Goal: Task Accomplishment & Management: Complete application form

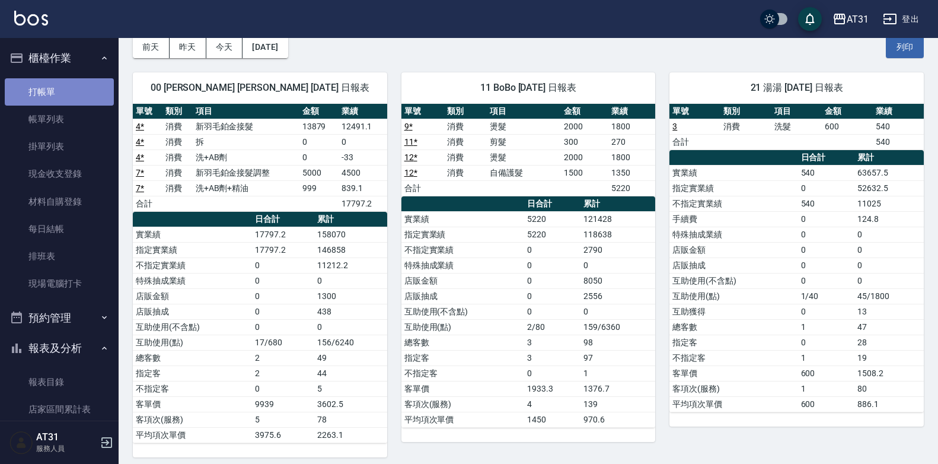
click at [75, 86] on link "打帳單" at bounding box center [59, 91] width 109 height 27
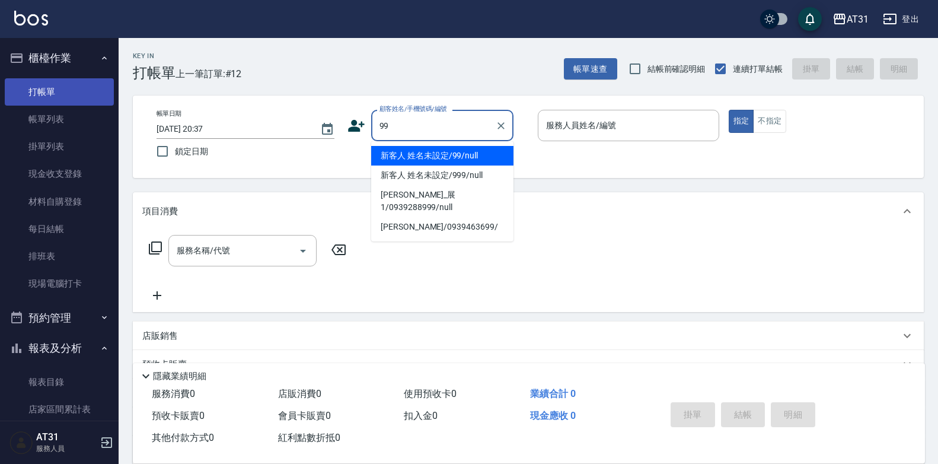
type input "新客人 姓名未設定/99/null"
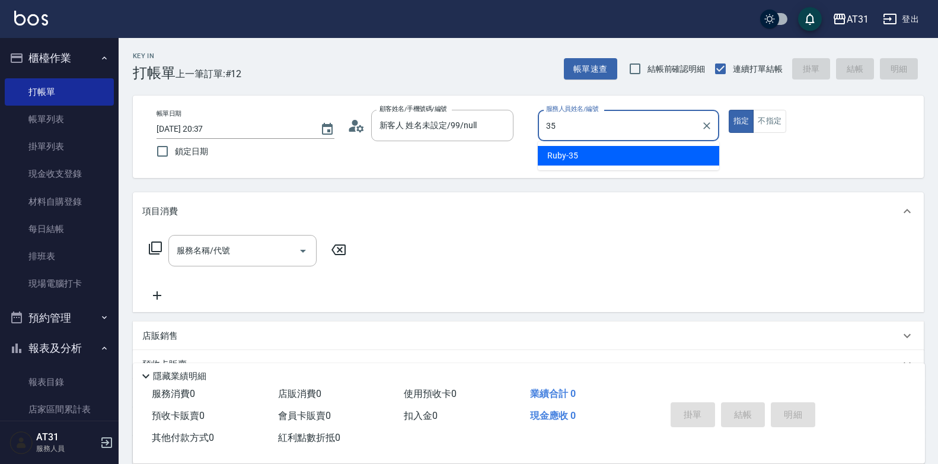
type input "Ruby-35"
type button "true"
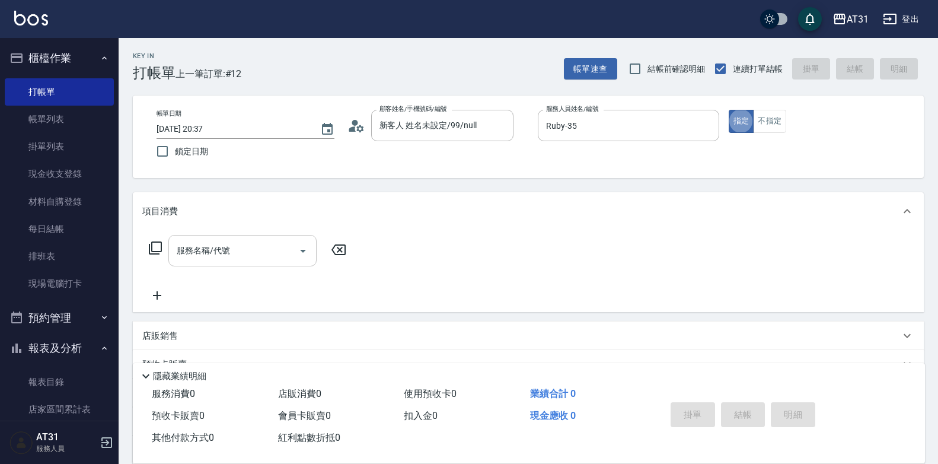
click at [233, 249] on input "服務名稱/代號" at bounding box center [234, 250] width 120 height 21
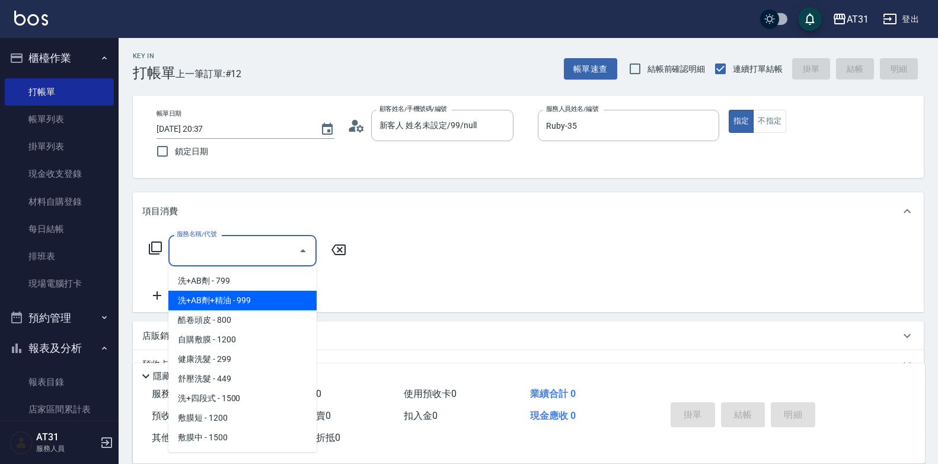
click at [235, 291] on span "洗+AB劑+精油 - 999" at bounding box center [242, 301] width 148 height 20
type input "洗+AB劑+精油(102)"
type input "90"
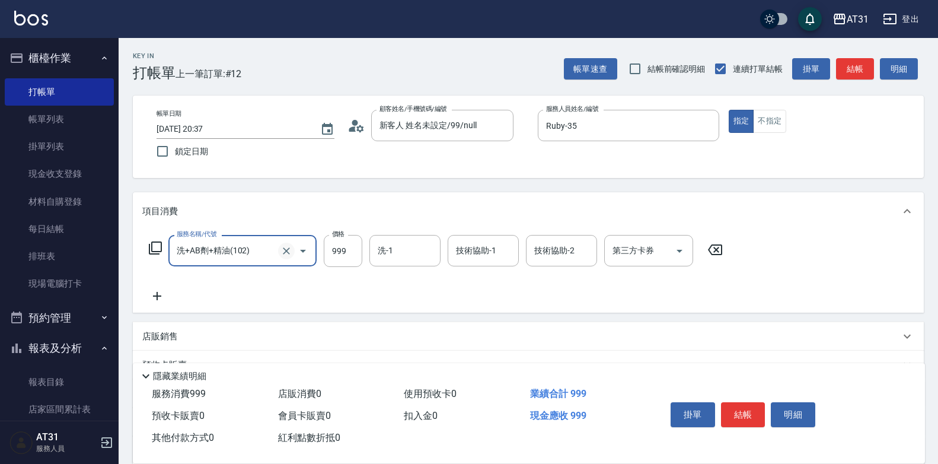
click at [282, 257] on button "Clear" at bounding box center [286, 251] width 17 height 17
drag, startPoint x: 247, startPoint y: 250, endPoint x: 243, endPoint y: 259, distance: 9.8
click at [246, 251] on input "服務名稱/代號" at bounding box center [226, 250] width 104 height 21
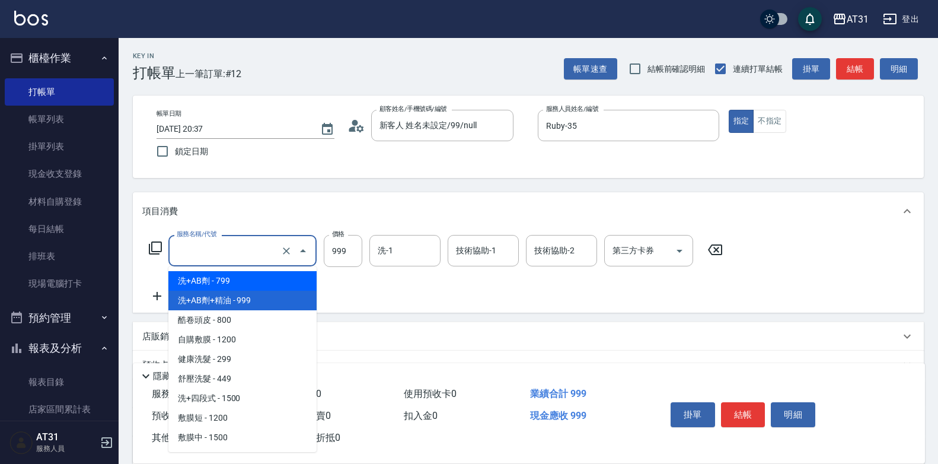
click at [235, 283] on span "洗+AB劑 - 799" at bounding box center [242, 281] width 148 height 20
type input "洗+AB劑(101)"
type input "70"
type input "799"
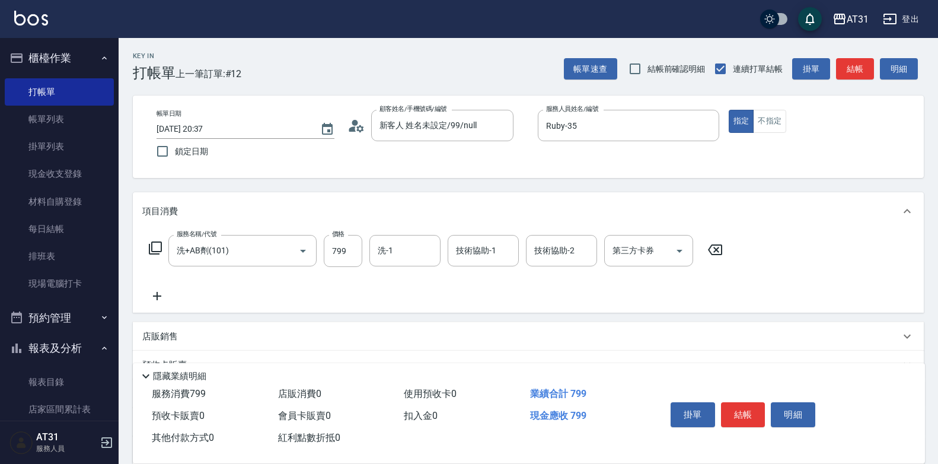
click at [364, 249] on div "服務名稱/代號 洗+AB劑(101) 服務名稱/代號 價格 799 價格 洗-1 洗-1 技術協助-1 技術協助-1 技術協助-2 技術協助-2 第三方卡券 …" at bounding box center [436, 251] width 588 height 32
click at [355, 251] on input "799" at bounding box center [343, 251] width 39 height 32
type input "0"
type input "80"
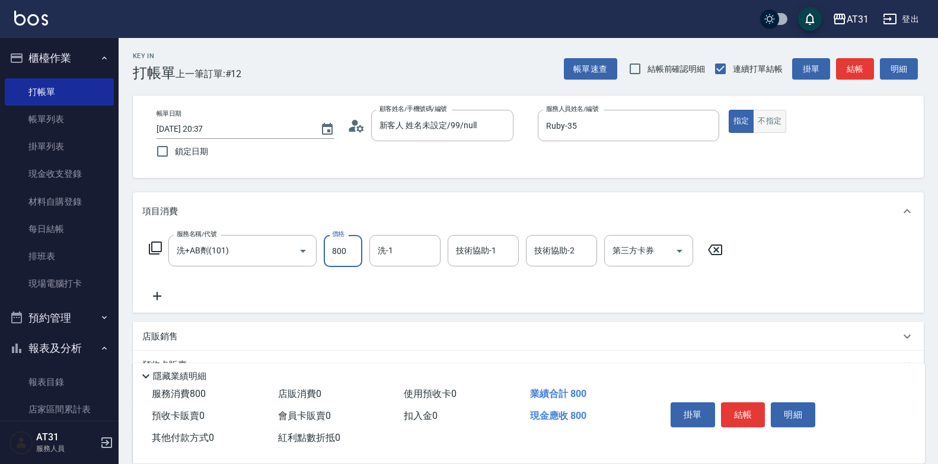
type input "800"
click at [773, 120] on button "不指定" at bounding box center [769, 121] width 33 height 23
click at [756, 420] on button "結帳" at bounding box center [743, 414] width 44 height 25
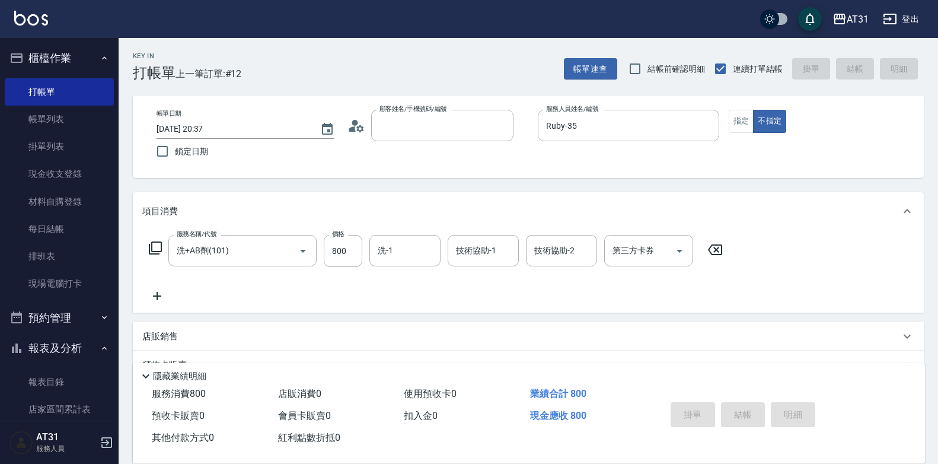
type input "9"
type input "0"
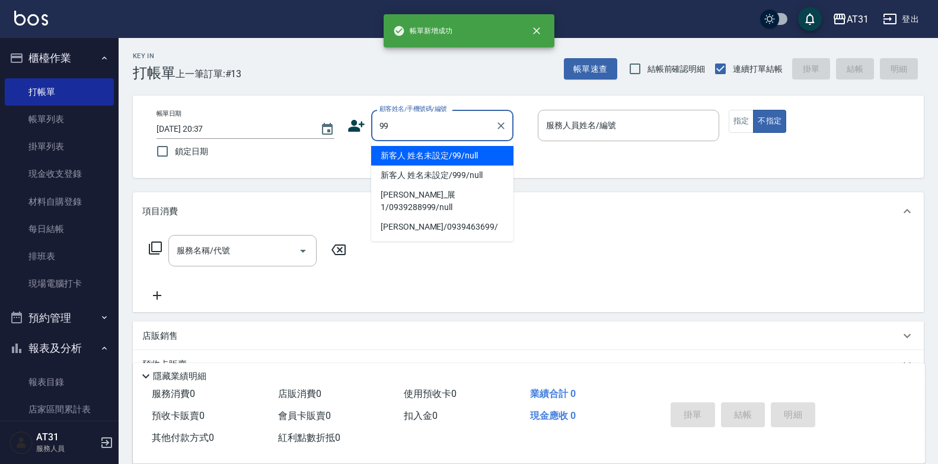
type input "新客人 姓名未設定/99/null"
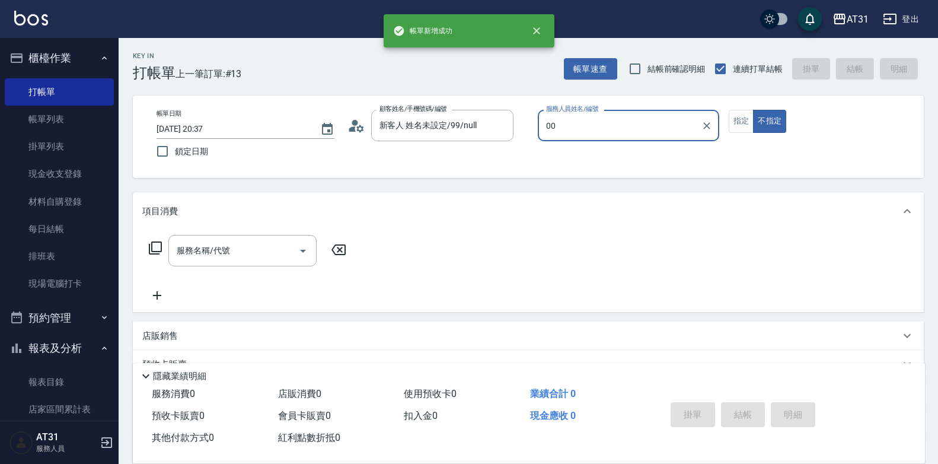
type input "[PERSON_NAME]-00"
type button "false"
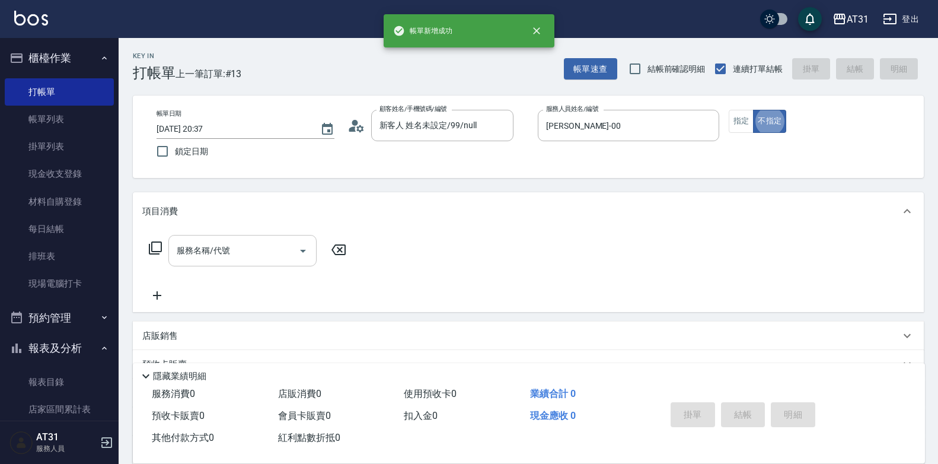
click at [258, 238] on div "服務名稱/代號" at bounding box center [242, 250] width 148 height 31
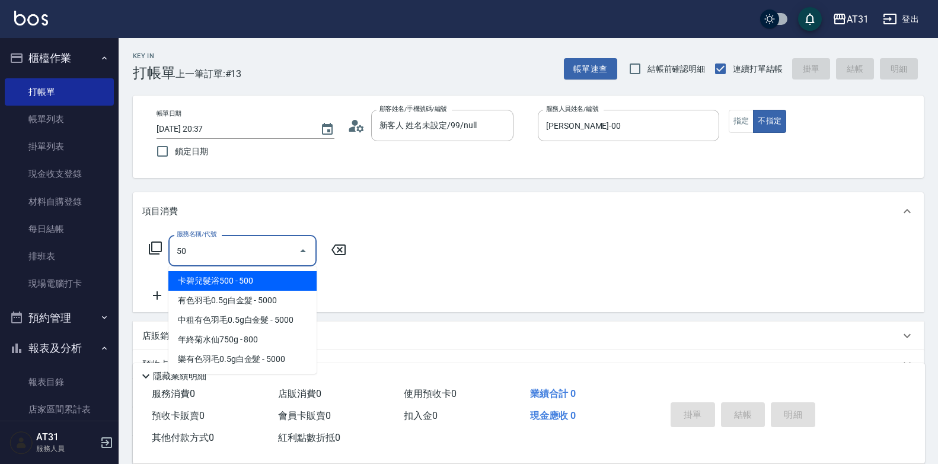
type input "501"
type input "160"
type input "染髮(501)"
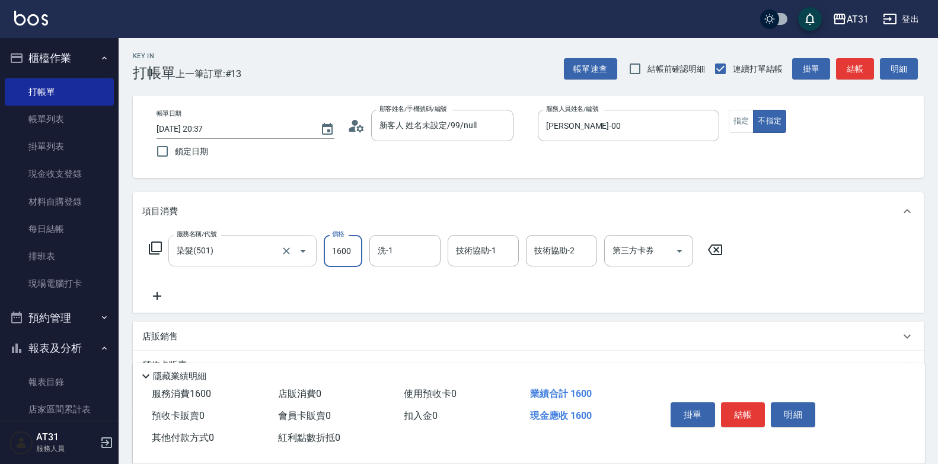
type input "1"
type input "0"
type input "150"
type input "1500"
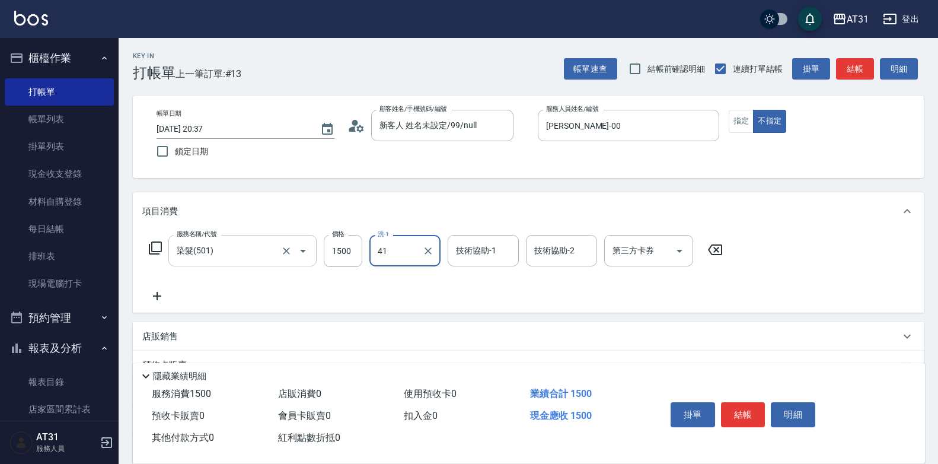
type input "鳳梨-41"
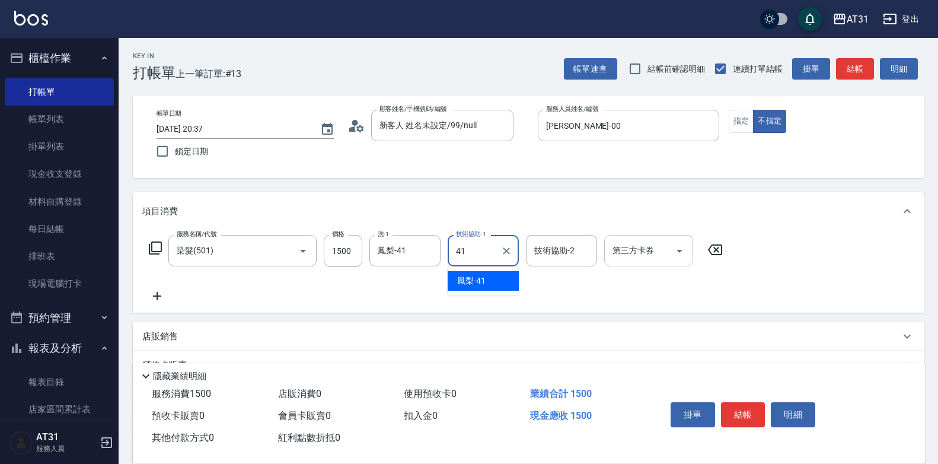
type input "鳳梨-41"
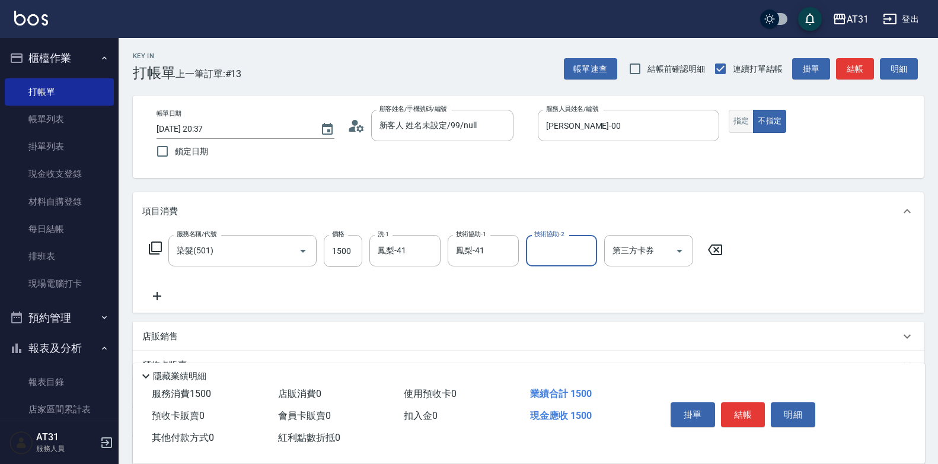
click at [735, 127] on button "指定" at bounding box center [741, 121] width 25 height 23
click at [750, 409] on button "結帳" at bounding box center [743, 414] width 44 height 25
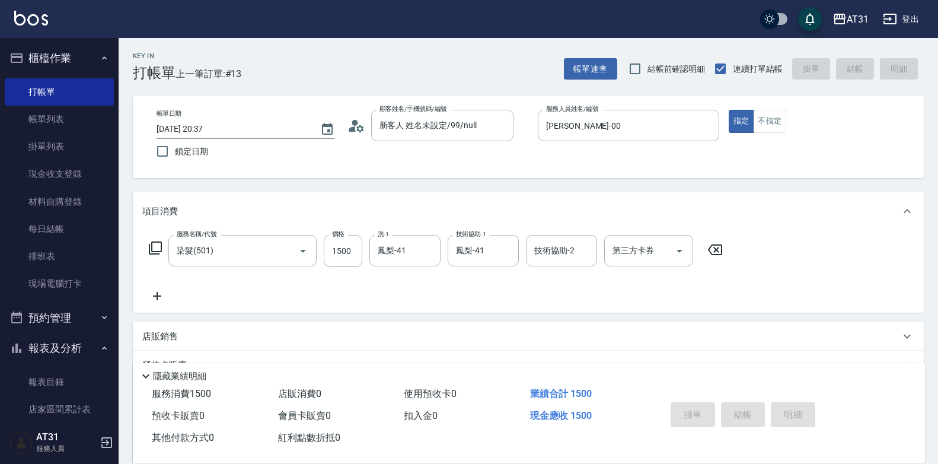
type input "0"
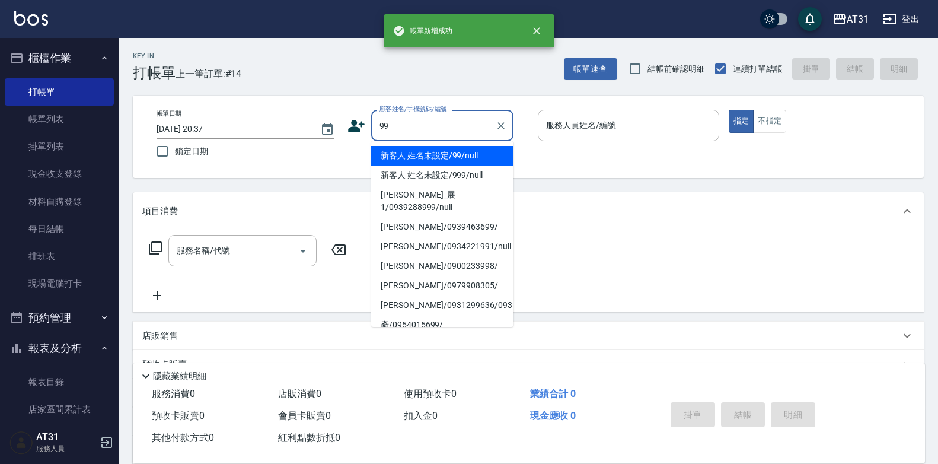
type input "新客人 姓名未設定/99/null"
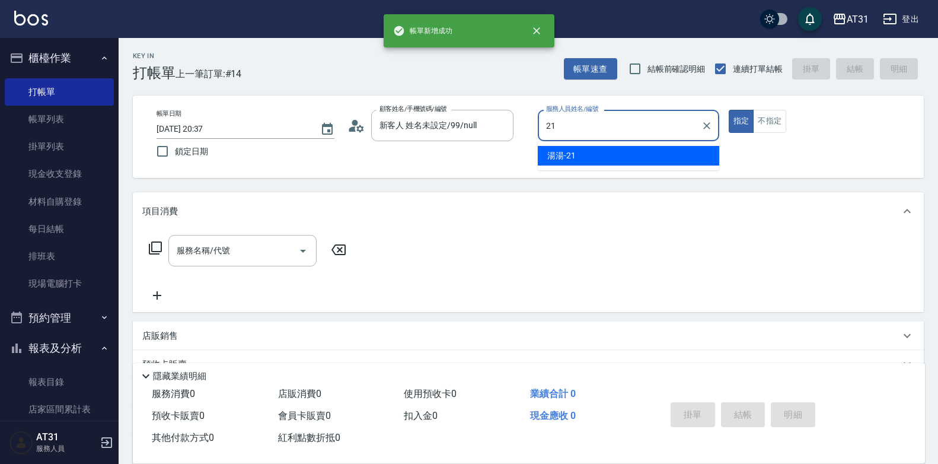
type input "湯湯-21"
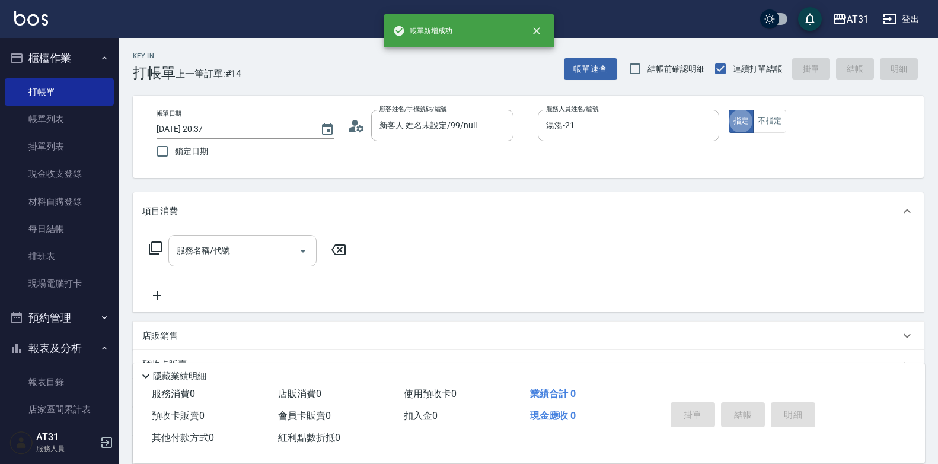
click at [238, 246] on input "服務名稱/代號" at bounding box center [234, 250] width 120 height 21
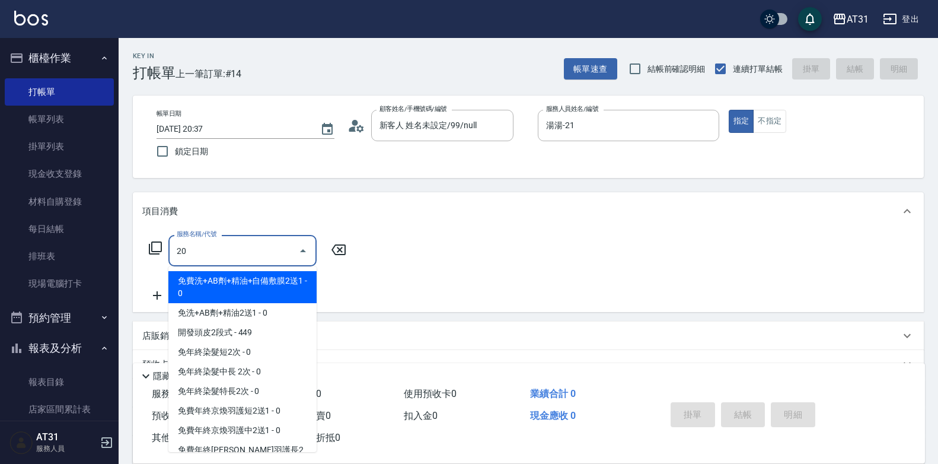
type input "201"
type input "20"
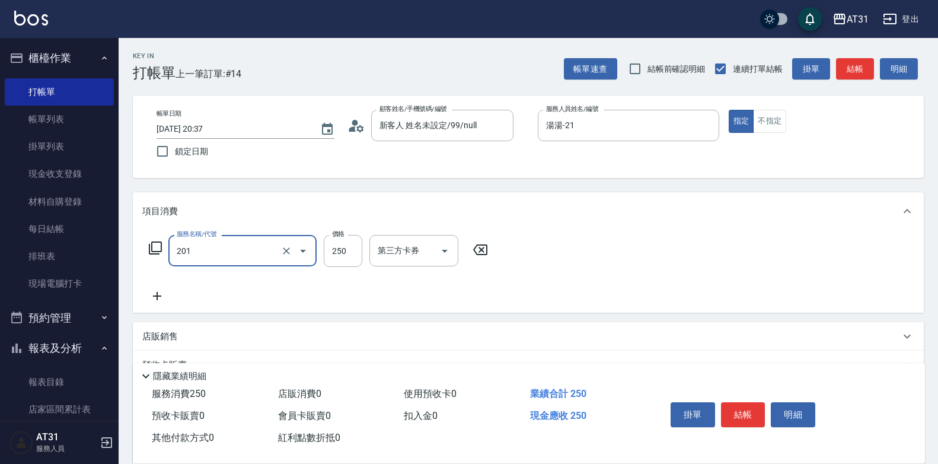
type input "洗髮(201)"
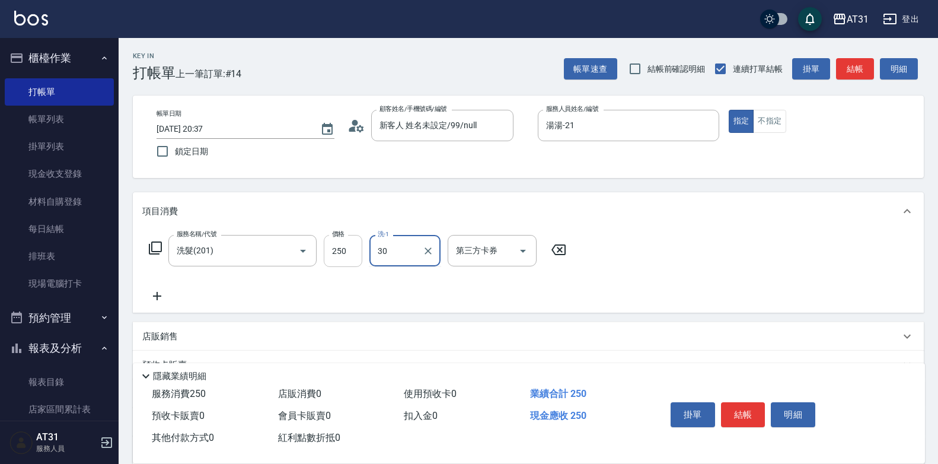
type input "30"
drag, startPoint x: 329, startPoint y: 254, endPoint x: 361, endPoint y: 250, distance: 32.2
click at [330, 254] on input "250" at bounding box center [343, 251] width 39 height 32
type input "0"
type input "30"
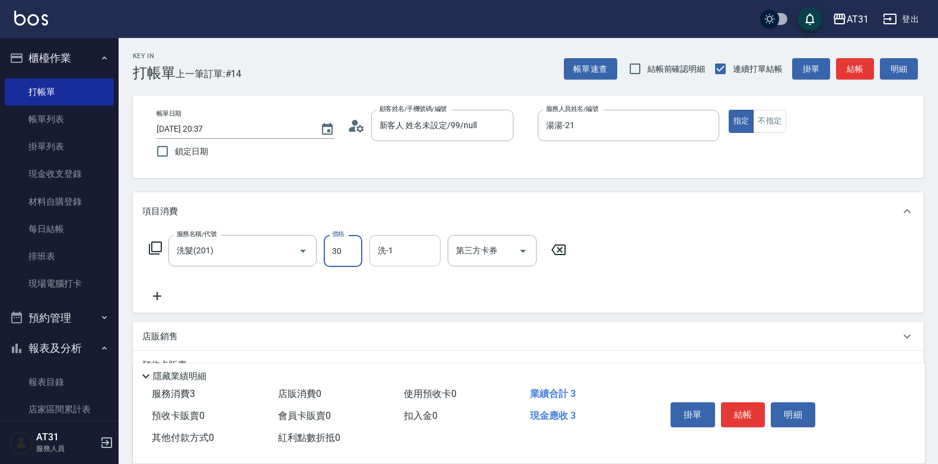
type input "30"
type input "300"
click at [774, 119] on button "不指定" at bounding box center [769, 121] width 33 height 23
click at [755, 412] on button "結帳" at bounding box center [743, 414] width 44 height 25
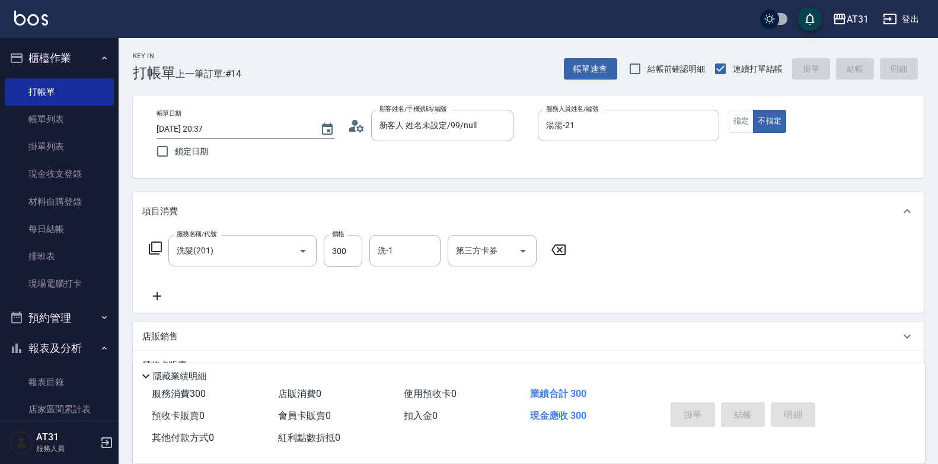
type input "0"
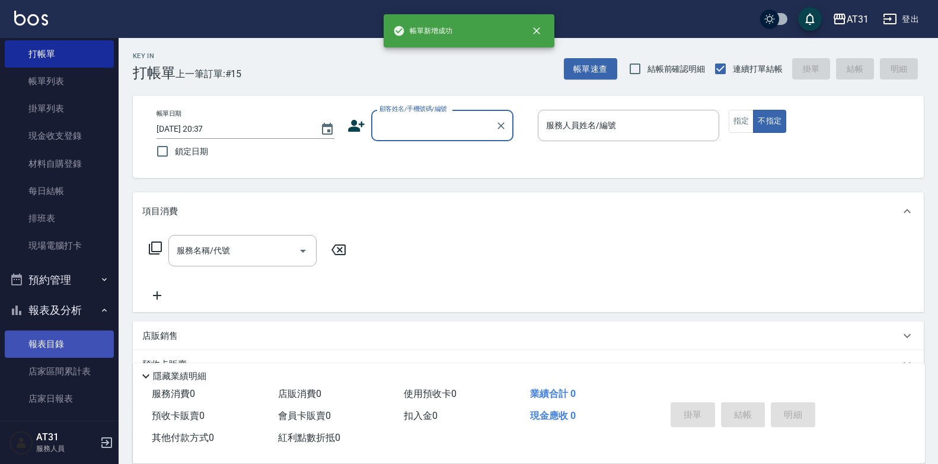
scroll to position [59, 0]
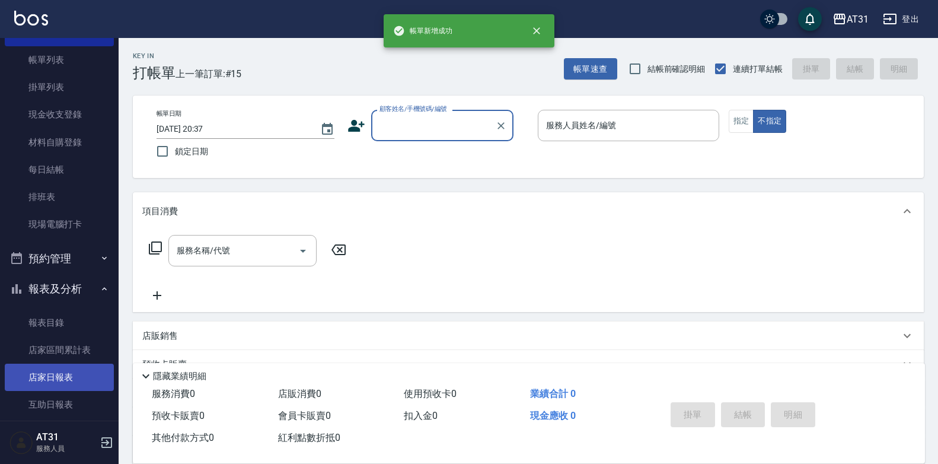
click at [52, 368] on link "店家日報表" at bounding box center [59, 377] width 109 height 27
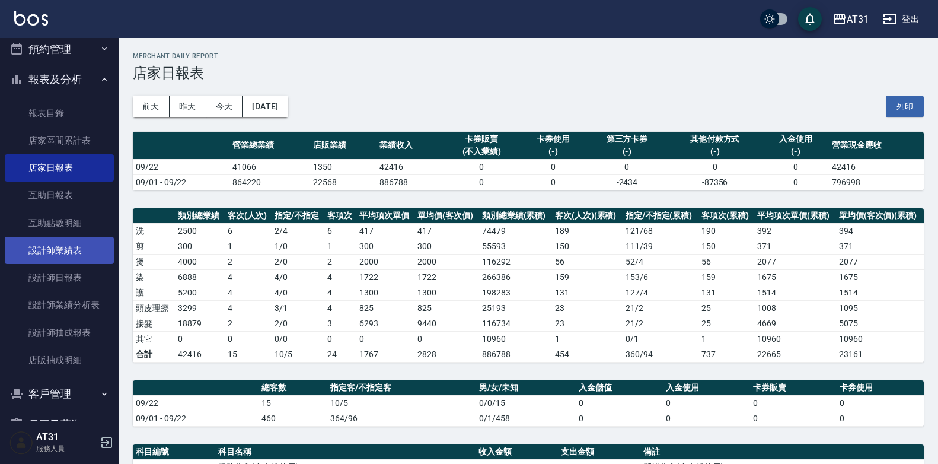
scroll to position [333, 0]
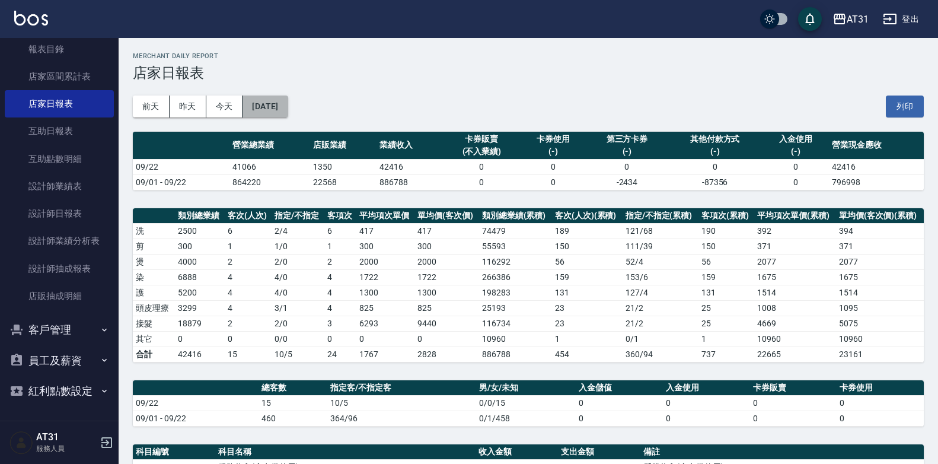
click at [288, 115] on button "[DATE]" at bounding box center [265, 106] width 45 height 22
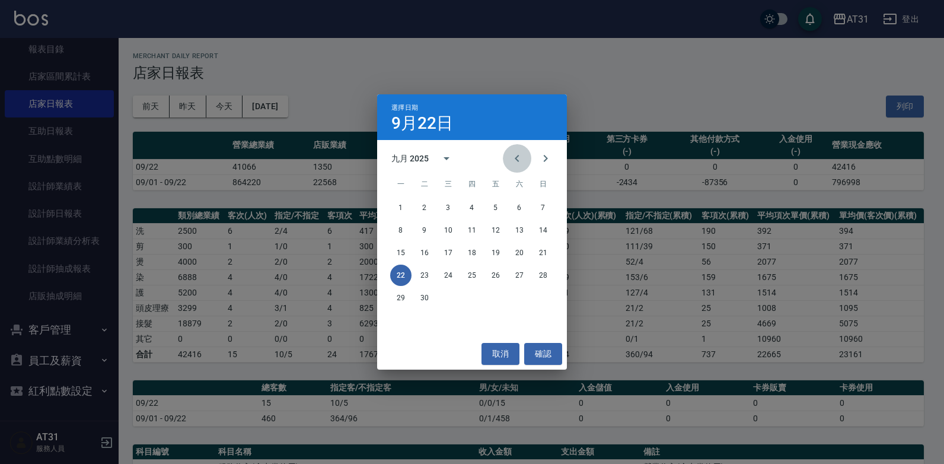
click at [509, 156] on button "Previous month" at bounding box center [517, 158] width 28 height 28
click at [497, 273] on button "22" at bounding box center [495, 274] width 21 height 21
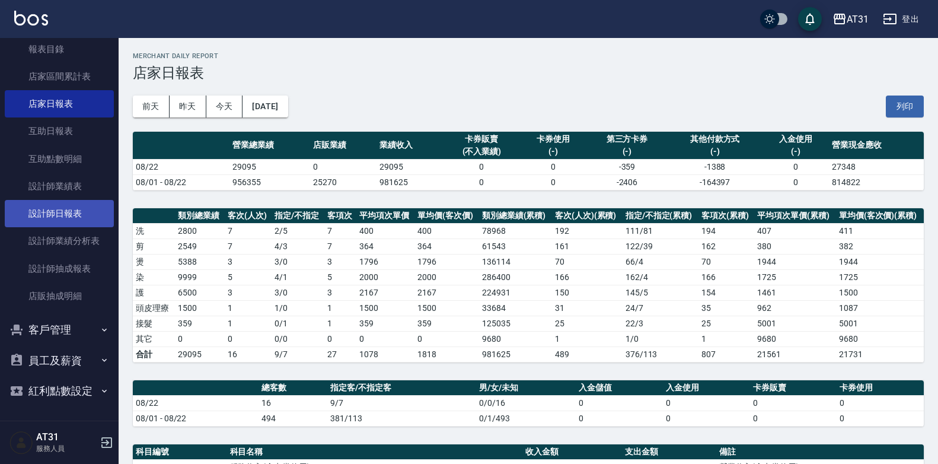
click at [66, 218] on link "設計師日報表" at bounding box center [59, 213] width 109 height 27
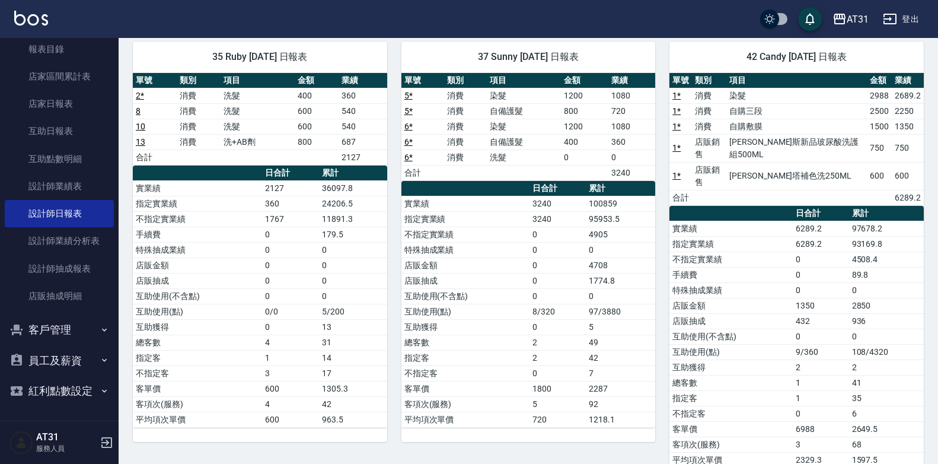
scroll to position [512, 0]
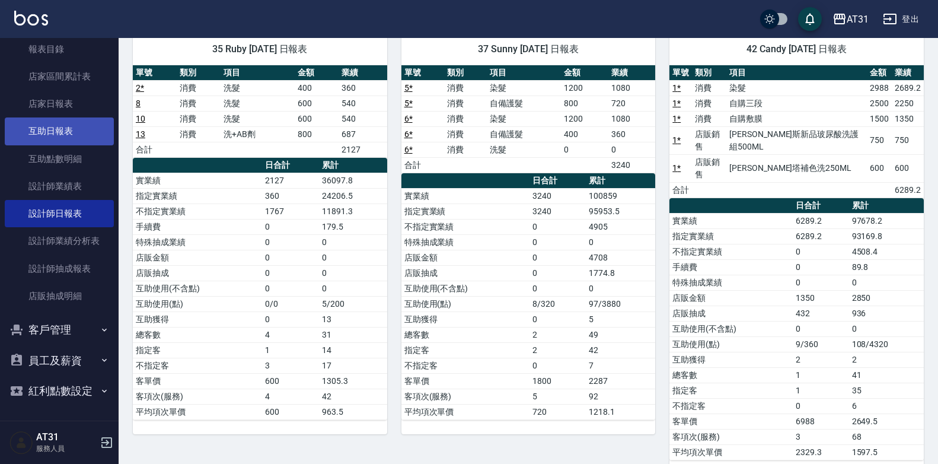
click at [77, 123] on link "互助日報表" at bounding box center [59, 130] width 109 height 27
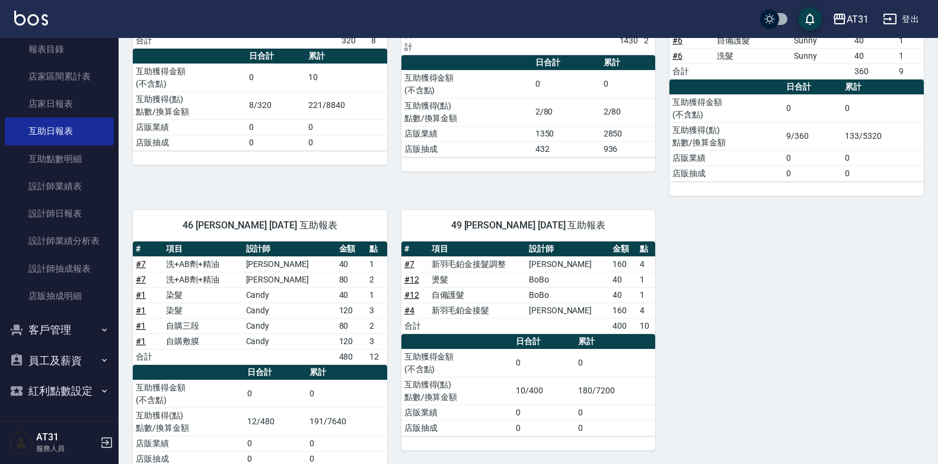
scroll to position [297, 0]
